Goal: Find specific page/section: Find specific page/section

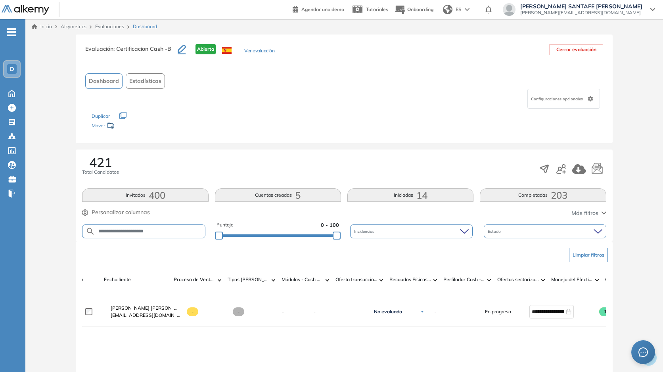
scroll to position [0, 426]
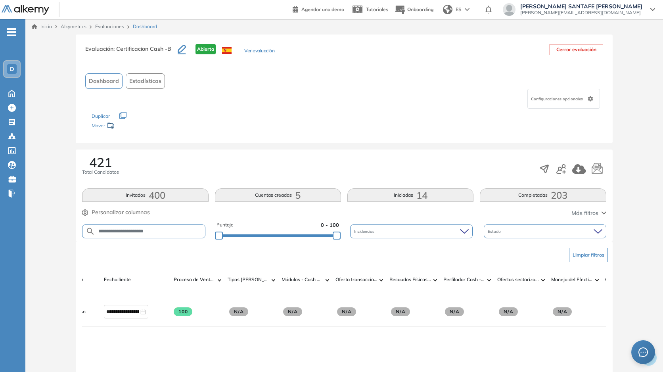
click at [111, 22] on div "Inicio Alkymetrics Evaluaciones Dashboard" at bounding box center [344, 27] width 638 height 16
click at [111, 25] on link "Evaluaciones" at bounding box center [109, 26] width 29 height 6
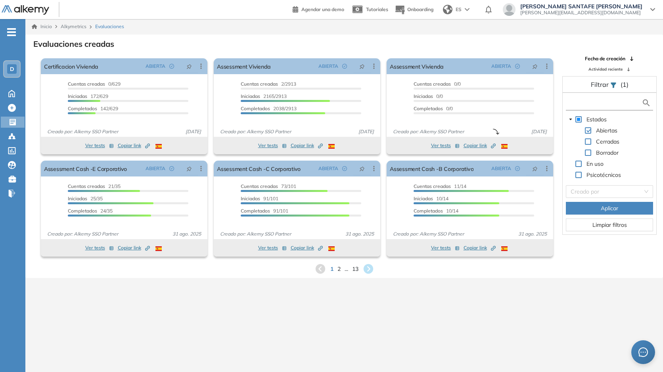
click at [580, 101] on input "text" at bounding box center [605, 103] width 74 height 8
type input "********"
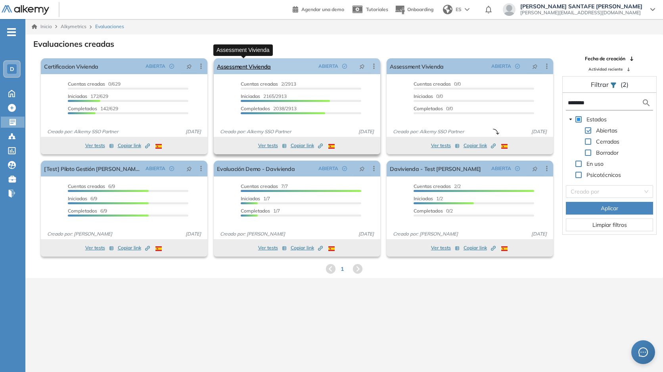
click at [251, 66] on link "Assessment Vivienda" at bounding box center [244, 66] width 54 height 16
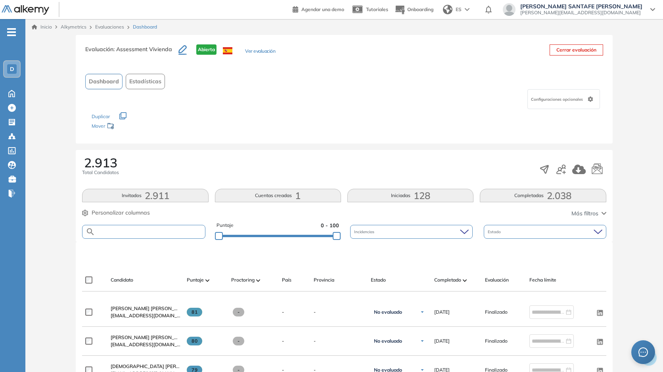
click at [119, 232] on input "text" at bounding box center [149, 232] width 109 height 6
type input "**********"
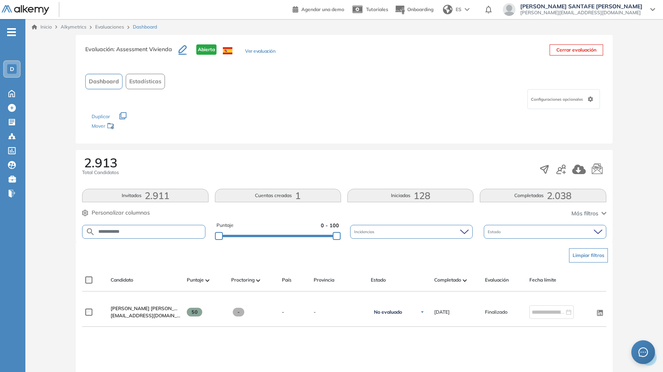
click at [89, 213] on div "Personalizar columnas" at bounding box center [116, 213] width 68 height 8
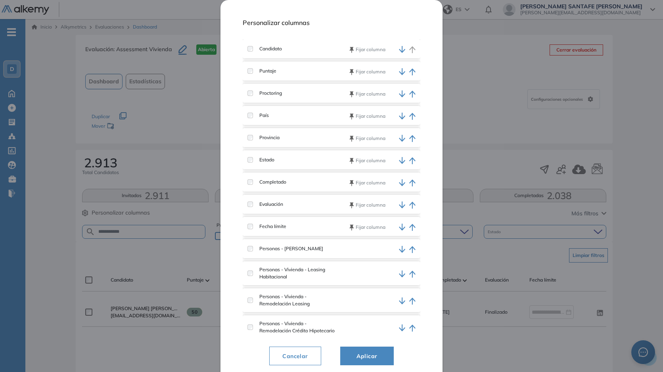
click at [248, 248] on div "Personas - [PERSON_NAME]" at bounding box center [332, 248] width 178 height 19
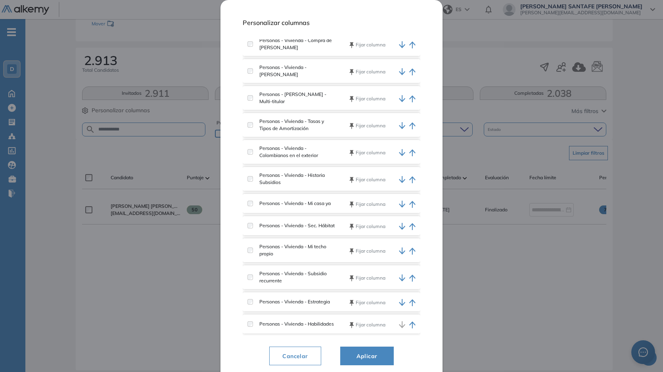
scroll to position [108, 0]
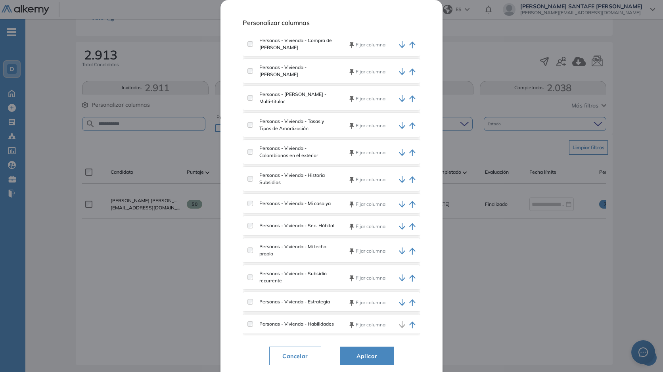
click at [354, 360] on span "Aplicar" at bounding box center [367, 356] width 34 height 10
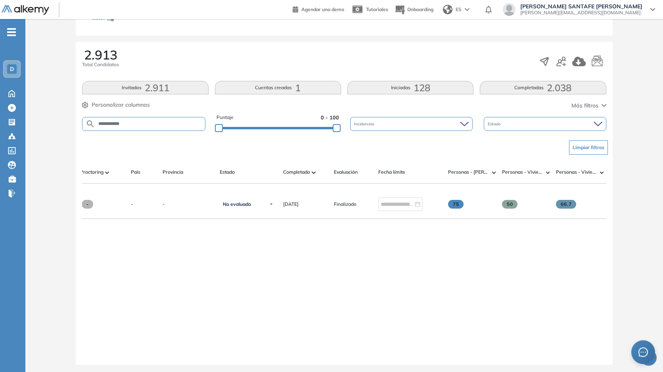
scroll to position [0, 171]
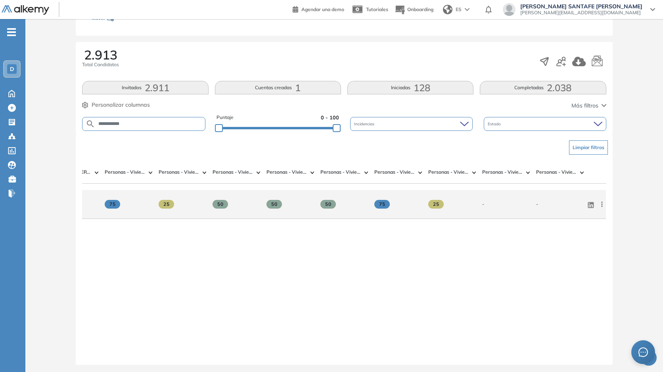
click at [599, 208] on icon at bounding box center [602, 204] width 8 height 8
click at [575, 286] on span "Reiniciar" at bounding box center [573, 282] width 23 height 7
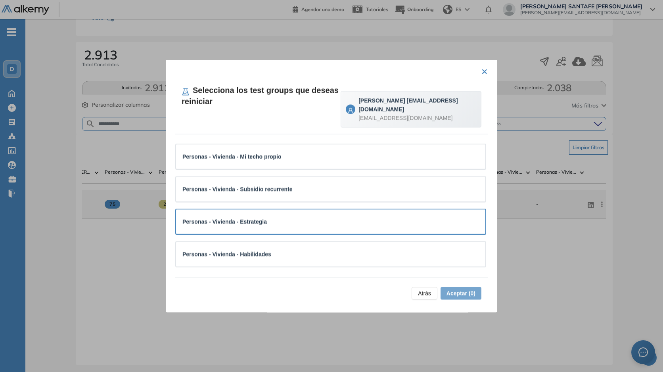
click at [316, 224] on div "Personas - Vivienda - Estrategia" at bounding box center [330, 222] width 297 height 9
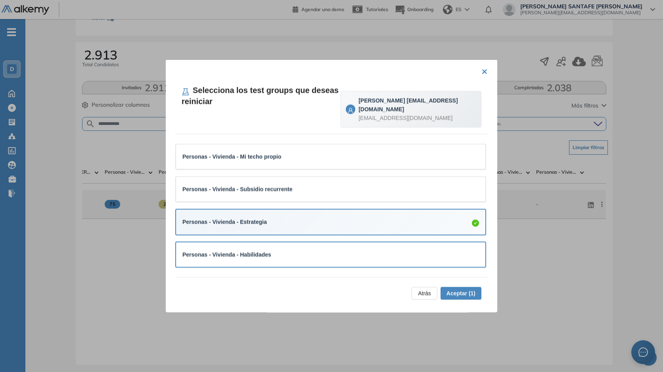
click at [307, 257] on div "Personas - Vivienda - Habilidades" at bounding box center [330, 254] width 297 height 9
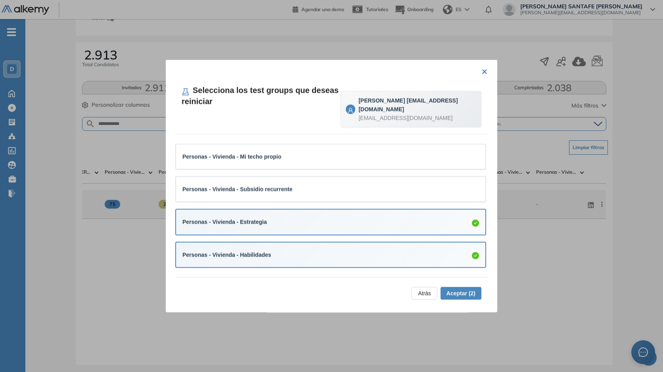
click at [458, 291] on span "Aceptar (2)" at bounding box center [461, 293] width 29 height 9
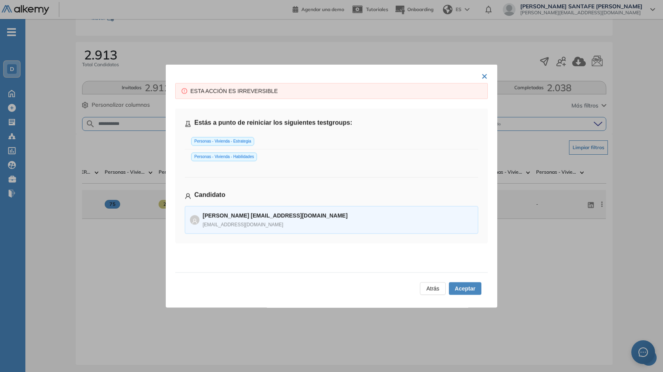
click at [449, 285] on button "Aceptar" at bounding box center [465, 288] width 33 height 13
